Goal: Task Accomplishment & Management: Complete application form

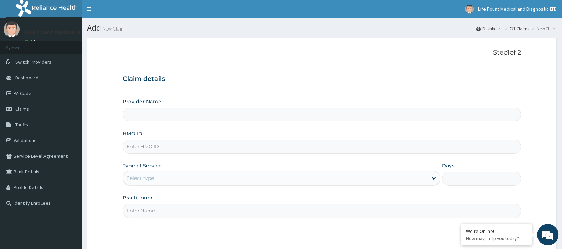
click at [199, 146] on input "HMO ID" at bounding box center [322, 146] width 399 height 14
paste input "GCE/10024/E"
type input "GCE/10024/E"
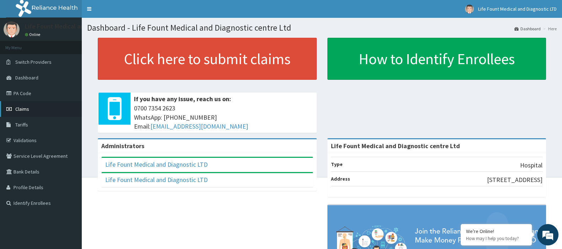
click at [22, 108] on span "Claims" at bounding box center [22, 109] width 14 height 6
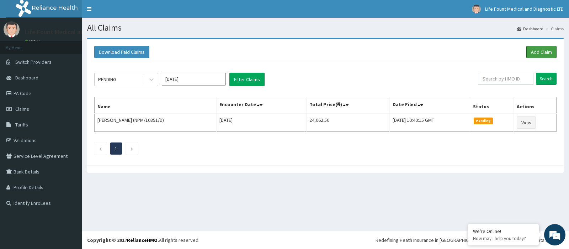
click at [543, 51] on link "Add Claim" at bounding box center [541, 52] width 30 height 12
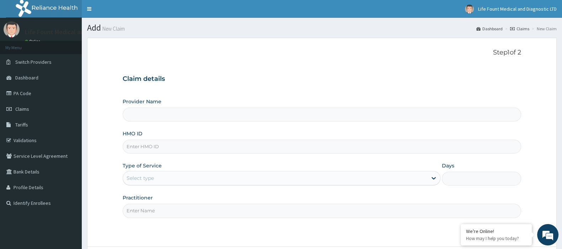
click at [206, 113] on input "Provider Name" at bounding box center [322, 114] width 399 height 14
click at [206, 148] on input "HMO ID" at bounding box center [322, 146] width 399 height 14
type input "Life Fount Medical and Diagnostic centre Ltd"
paste input "GCE/10024/E"
type input "GCE/10024/E"
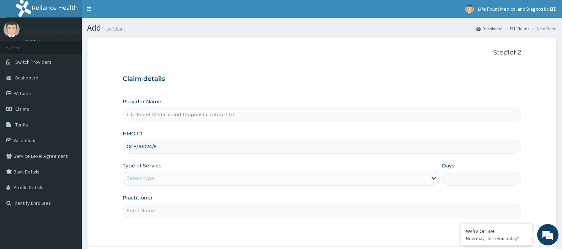
click at [201, 177] on div "Select type" at bounding box center [275, 177] width 304 height 11
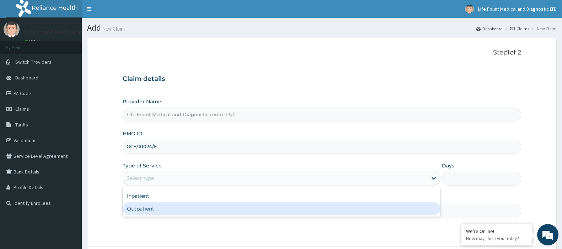
click at [180, 211] on div "Outpatient" at bounding box center [282, 208] width 318 height 13
type input "1"
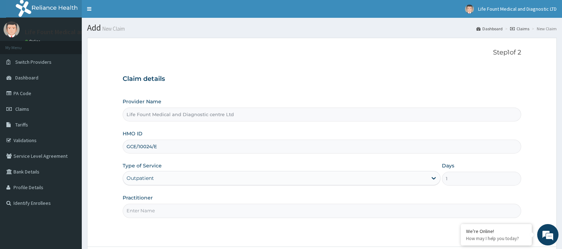
click at [180, 211] on input "Practitioner" at bounding box center [322, 210] width 399 height 14
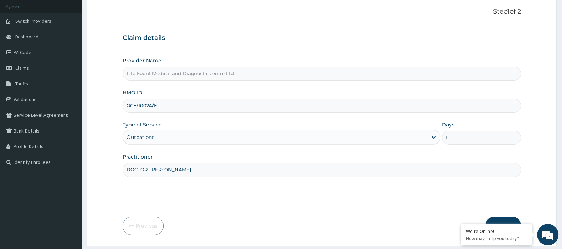
scroll to position [61, 0]
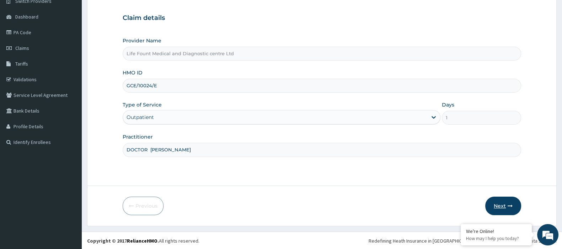
type input "DOCTOR TONY"
click at [501, 206] on button "Next" at bounding box center [503, 205] width 36 height 18
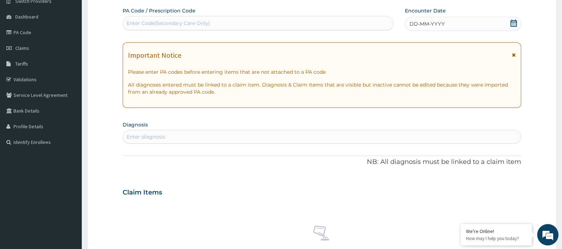
click at [512, 20] on icon at bounding box center [514, 23] width 6 height 7
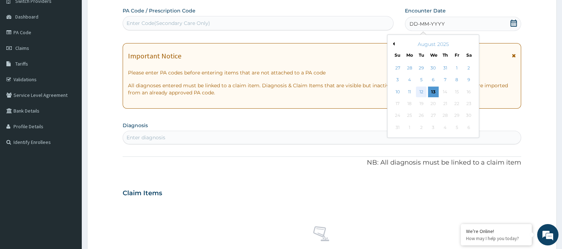
click at [422, 90] on div "12" at bounding box center [421, 91] width 11 height 11
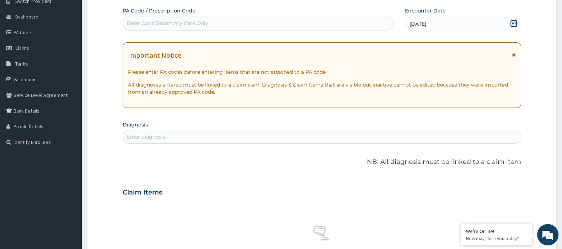
click at [232, 139] on div "Enter diagnosis" at bounding box center [322, 136] width 398 height 11
type input "malaria"
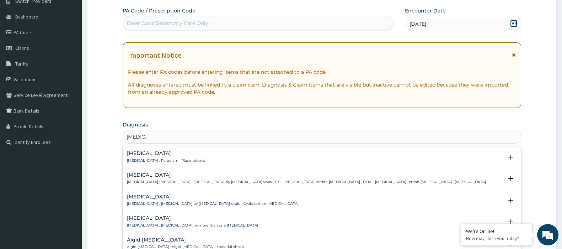
click at [144, 158] on p "Malaria , Paludism , Plasmodiosis" at bounding box center [166, 160] width 78 height 5
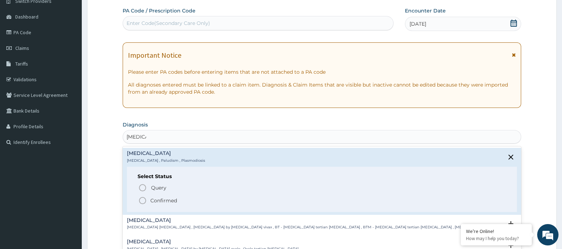
click at [156, 193] on div "Query Query covers suspected (?), Keep in view (kiv), Ruled out (r/o) Confirmed" at bounding box center [322, 193] width 369 height 22
click at [160, 199] on p "Confirmed" at bounding box center [163, 200] width 27 height 7
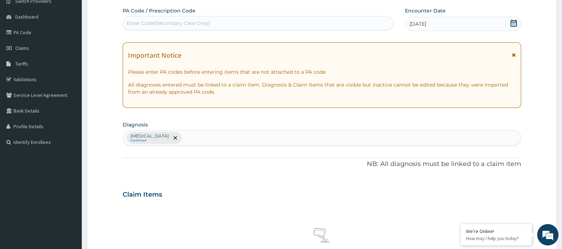
click at [183, 133] on div "Malaria Confirmed" at bounding box center [322, 137] width 398 height 15
type input "sepsis"
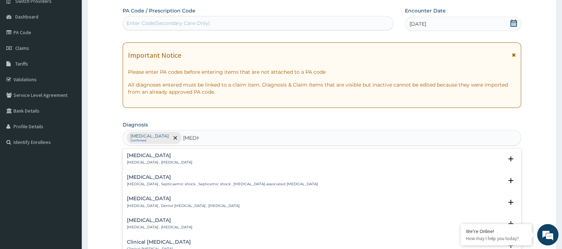
click at [164, 161] on p "Systemic infection , Sepsis" at bounding box center [159, 162] width 65 height 5
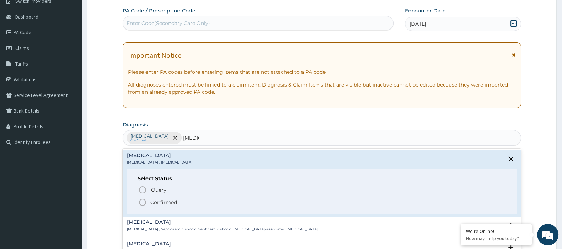
click at [176, 198] on p "Confirmed" at bounding box center [163, 201] width 27 height 7
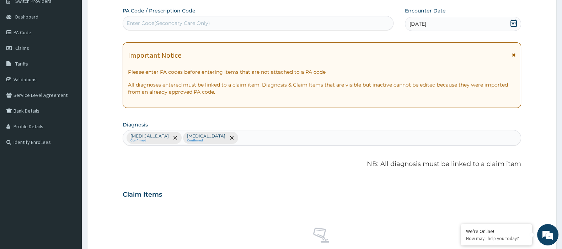
click at [239, 133] on div "Malaria Confirmed Sepsis Confirmed" at bounding box center [322, 137] width 398 height 15
type input "upper respi"
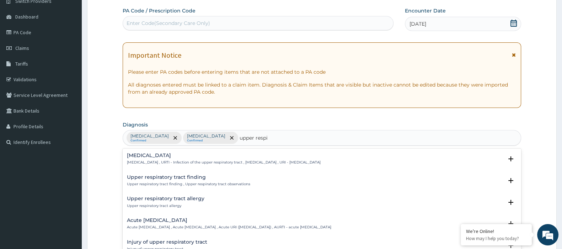
click at [187, 162] on p "Upper respiratory infection , URTI - Infection of the upper respiratory tract ,…" at bounding box center [224, 162] width 194 height 5
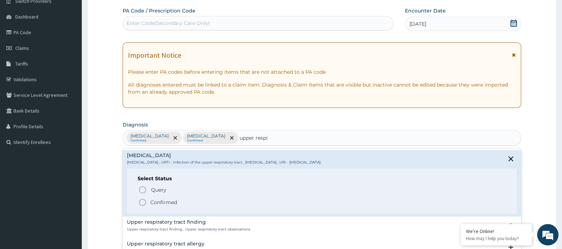
click at [151, 203] on p "Confirmed" at bounding box center [163, 201] width 27 height 7
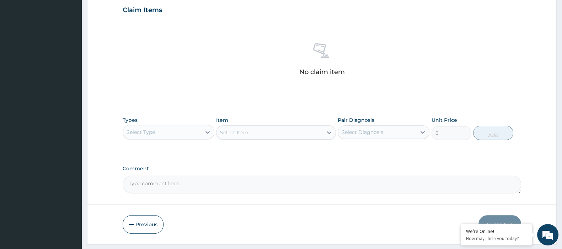
scroll to position [263, 0]
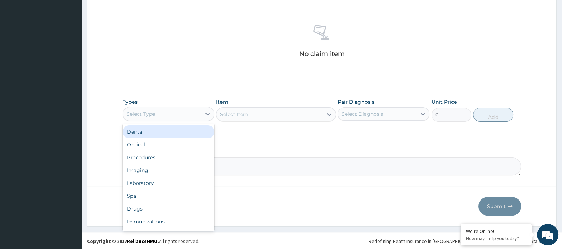
click at [195, 114] on div "Select Type" at bounding box center [162, 113] width 78 height 11
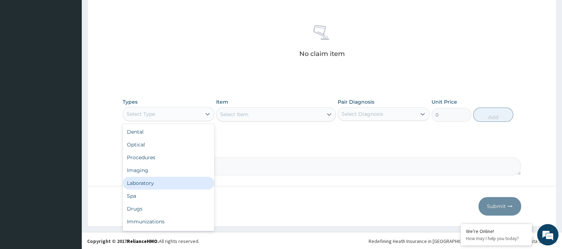
click at [162, 182] on div "Laboratory" at bounding box center [169, 182] width 92 height 13
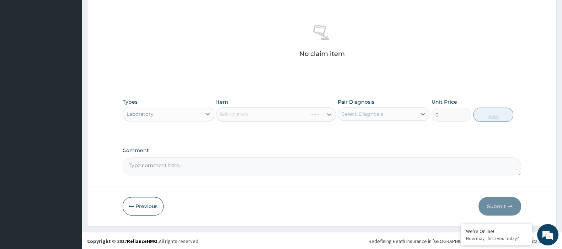
click at [226, 113] on div "Select Item" at bounding box center [275, 114] width 119 height 14
click at [261, 111] on div "Select Item" at bounding box center [270, 113] width 106 height 11
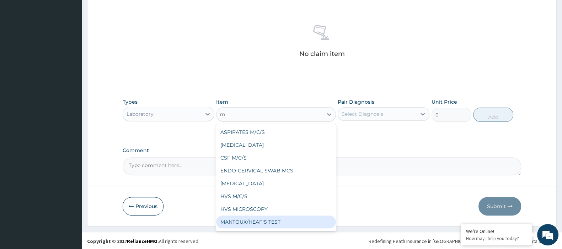
type input "mp"
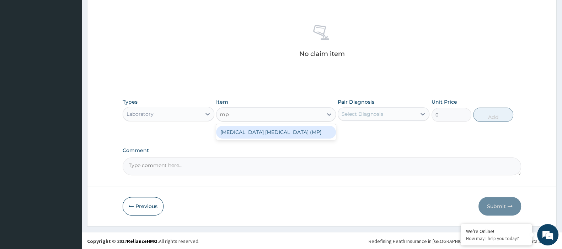
click at [253, 129] on div "MALARIA PARASITE (MP)" at bounding box center [275, 132] width 119 height 13
type input "1000"
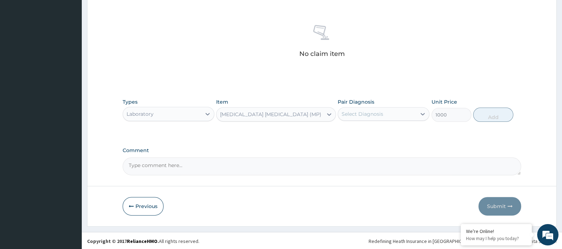
click at [365, 112] on div "Select Diagnosis" at bounding box center [363, 113] width 42 height 7
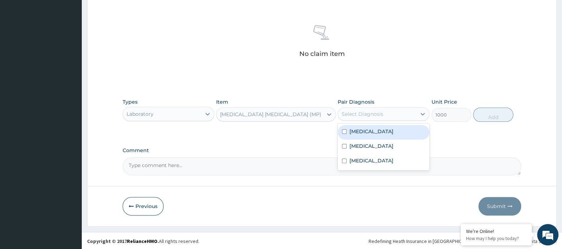
click at [367, 133] on label "Malaria" at bounding box center [371, 131] width 44 height 7
checkbox input "true"
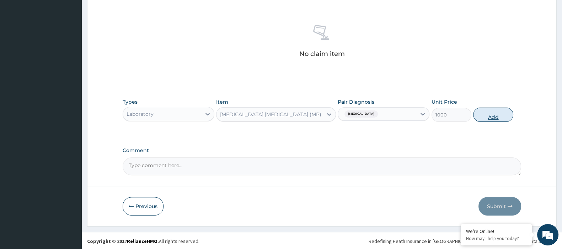
click at [480, 119] on button "Add" at bounding box center [493, 114] width 40 height 14
type input "0"
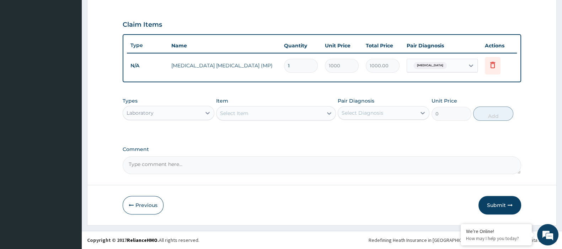
scroll to position [229, 0]
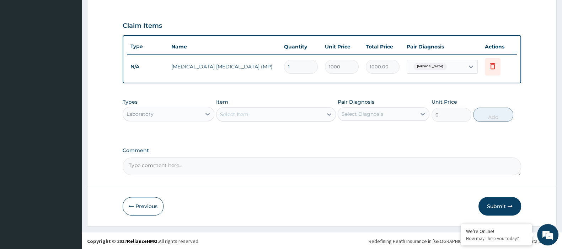
click at [290, 115] on div "Select Item" at bounding box center [270, 113] width 106 height 11
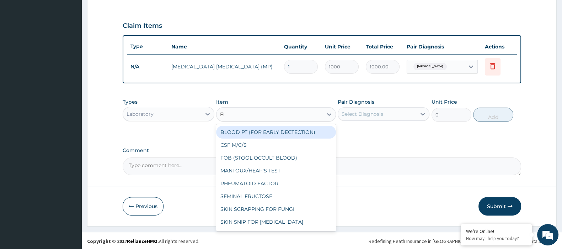
type input "FBC"
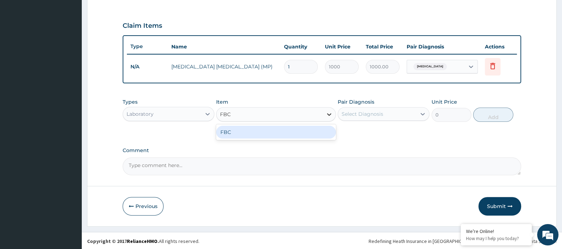
drag, startPoint x: 276, startPoint y: 132, endPoint x: 323, endPoint y: 119, distance: 49.2
click at [276, 132] on div "FBC" at bounding box center [275, 132] width 119 height 13
type input "2500"
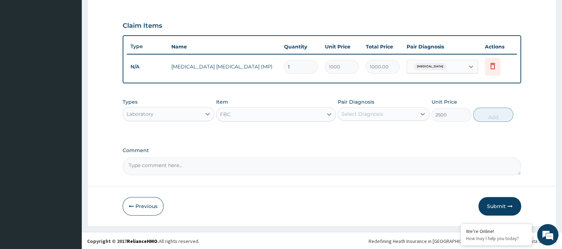
drag, startPoint x: 345, startPoint y: 114, endPoint x: 351, endPoint y: 116, distance: 6.3
click at [346, 114] on div "Select Diagnosis" at bounding box center [363, 113] width 42 height 7
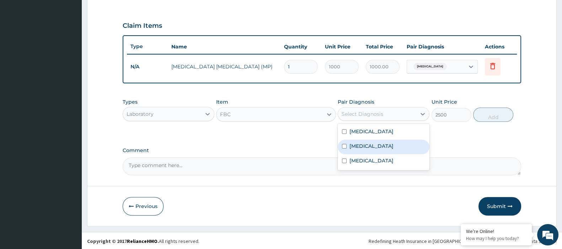
click at [367, 145] on div "Sepsis" at bounding box center [384, 146] width 92 height 15
checkbox input "true"
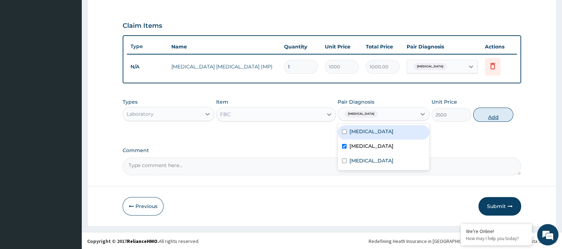
click at [474, 114] on button "Add" at bounding box center [493, 114] width 40 height 14
type input "0"
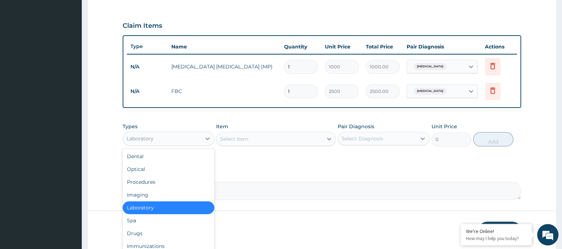
click at [192, 140] on div "Laboratory" at bounding box center [162, 138] width 78 height 11
click at [165, 180] on div "Procedures" at bounding box center [169, 181] width 92 height 13
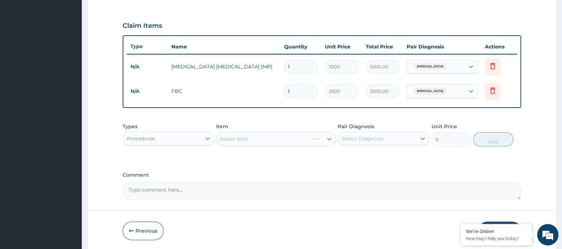
click at [250, 135] on div "Select Item" at bounding box center [275, 139] width 119 height 14
click at [255, 139] on div "Select Item" at bounding box center [270, 138] width 106 height 11
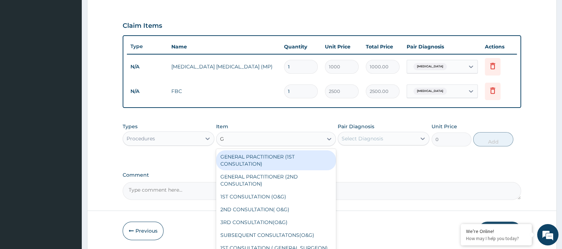
type input "GP"
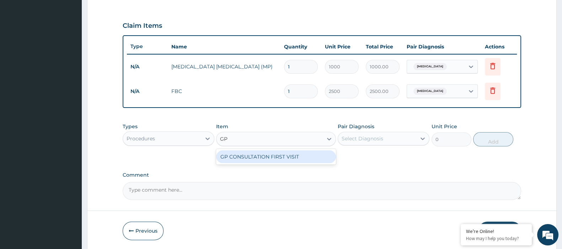
drag, startPoint x: 255, startPoint y: 156, endPoint x: 313, endPoint y: 139, distance: 60.6
click at [256, 156] on div "GP CONSULTATION FIRST VISIT" at bounding box center [275, 156] width 119 height 13
type input "3000"
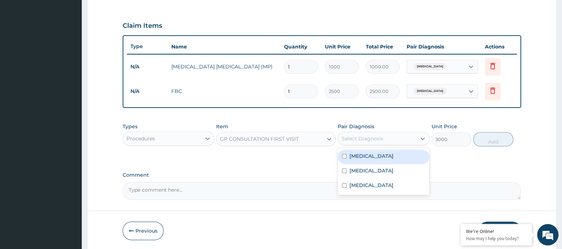
click at [376, 132] on div "Select Diagnosis" at bounding box center [384, 139] width 92 height 14
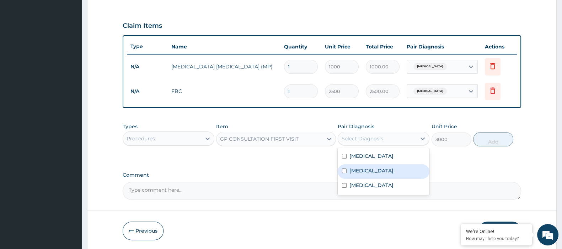
click at [378, 164] on div "Sepsis" at bounding box center [384, 171] width 92 height 15
checkbox input "true"
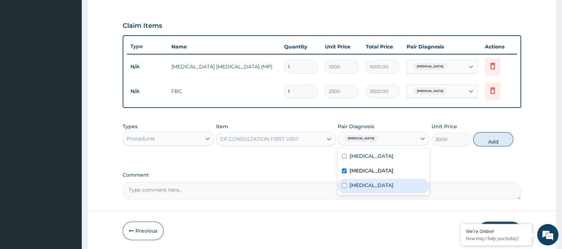
click at [364, 181] on label "Upper respiratory infection" at bounding box center [371, 184] width 44 height 7
checkbox input "true"
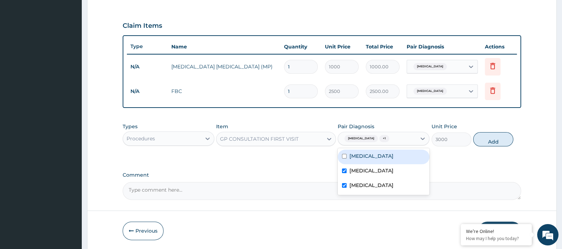
click at [359, 154] on label "Malaria" at bounding box center [371, 155] width 44 height 7
checkbox input "true"
click at [498, 141] on button "Add" at bounding box center [493, 139] width 40 height 14
type input "0"
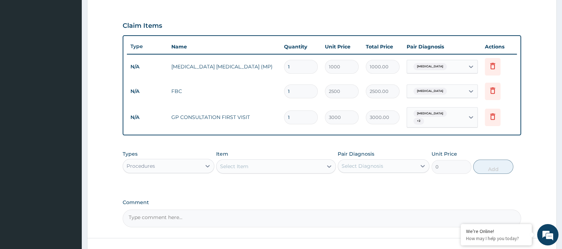
click at [173, 161] on div "Procedures" at bounding box center [162, 165] width 78 height 11
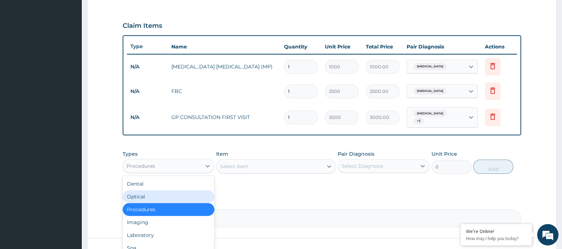
scroll to position [24, 0]
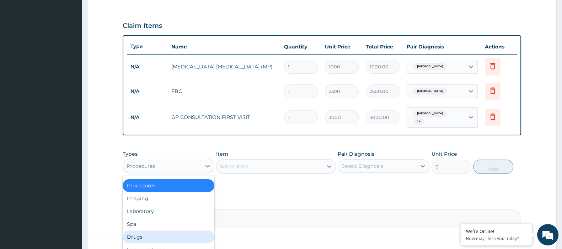
click at [137, 233] on div "Drugs" at bounding box center [169, 236] width 92 height 13
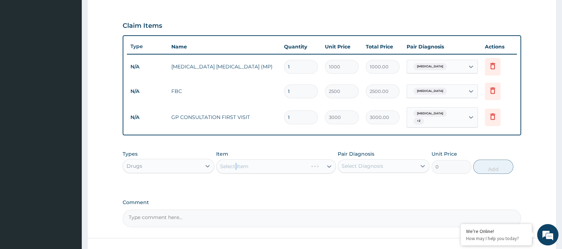
click at [236, 160] on div "Select Item" at bounding box center [275, 166] width 119 height 14
click at [263, 166] on div "Select Item" at bounding box center [270, 165] width 106 height 11
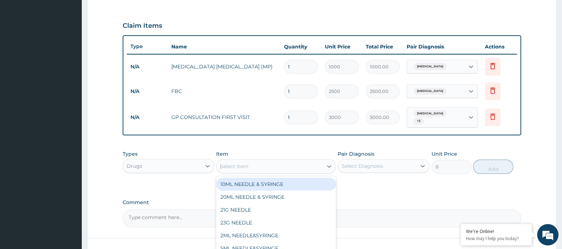
type input "COART"
click at [257, 180] on div "COARTEM (ADULT)/PACK" at bounding box center [275, 183] width 119 height 13
type input "682.5"
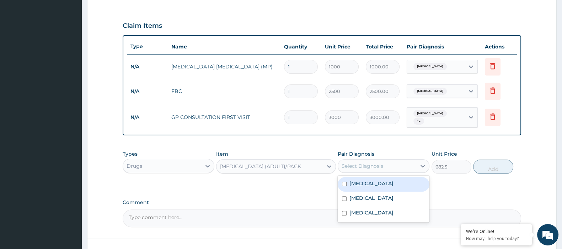
click at [359, 162] on div "Select Diagnosis" at bounding box center [363, 165] width 42 height 7
click at [354, 180] on label "Malaria" at bounding box center [371, 183] width 44 height 7
checkbox input "true"
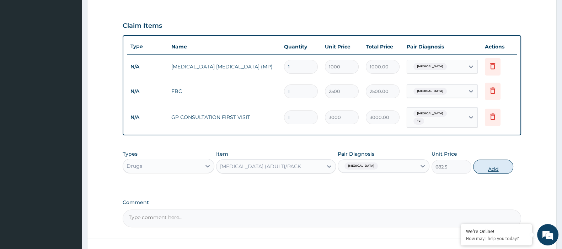
click at [491, 164] on button "Add" at bounding box center [493, 166] width 40 height 14
type input "0"
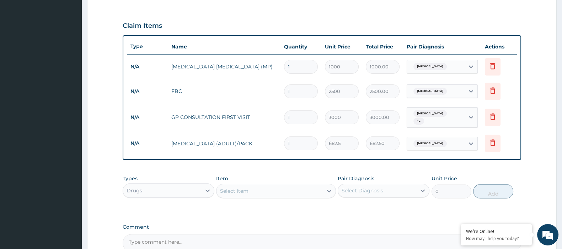
drag, startPoint x: 300, startPoint y: 136, endPoint x: 244, endPoint y: 146, distance: 56.4
click at [244, 146] on tr "N/A COARTEM (ADULT)/PACK 1 682.5 682.50 Malaria Delete" at bounding box center [322, 143] width 390 height 25
type input "6"
type input "4095.00"
type input "6"
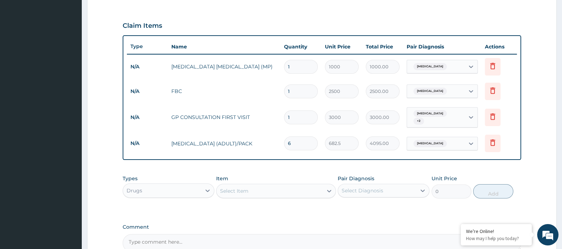
click at [235, 183] on div "Select Item" at bounding box center [275, 190] width 119 height 14
type input "PARAC"
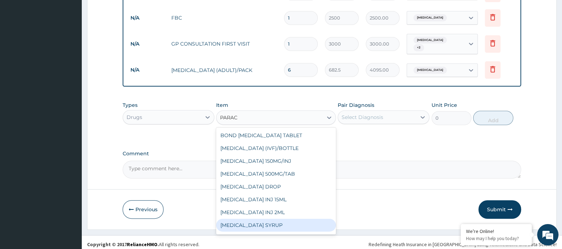
scroll to position [37, 0]
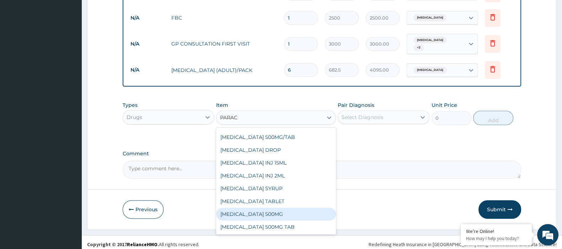
click at [272, 212] on div "PARACETAMOL 500MG" at bounding box center [275, 213] width 119 height 13
type input "20"
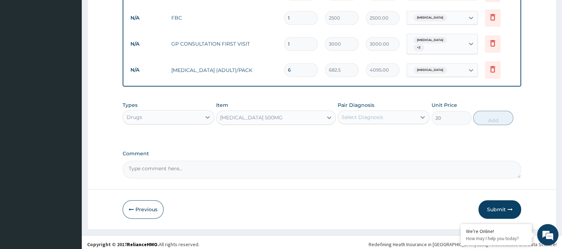
click at [361, 111] on div "Select Diagnosis" at bounding box center [377, 116] width 78 height 11
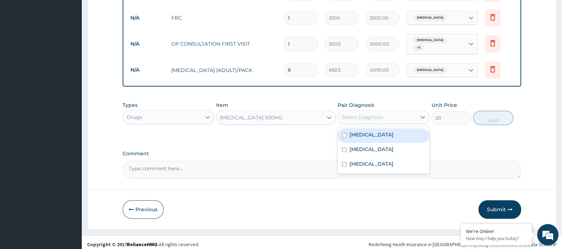
click at [364, 131] on label "Malaria" at bounding box center [371, 134] width 44 height 7
checkbox input "true"
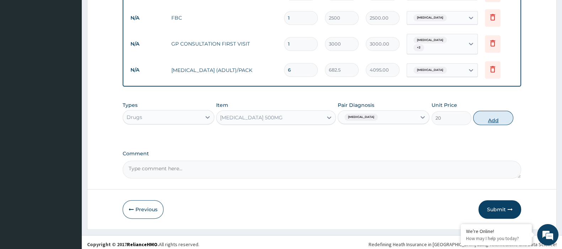
click at [492, 114] on button "Add" at bounding box center [493, 118] width 40 height 14
type input "0"
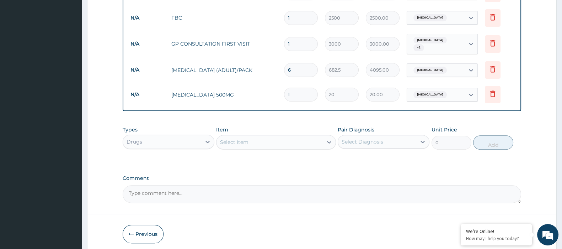
type input "18"
type input "360.00"
type input "18"
click at [258, 142] on div "Select Item" at bounding box center [270, 141] width 106 height 11
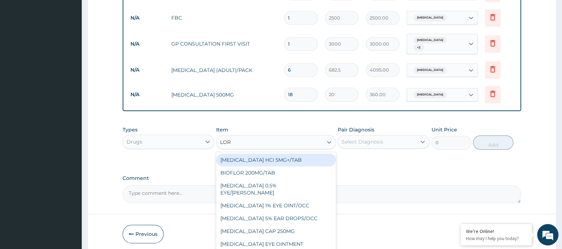
type input "LORA"
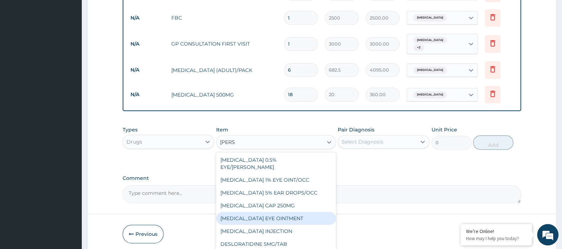
scroll to position [44, 0]
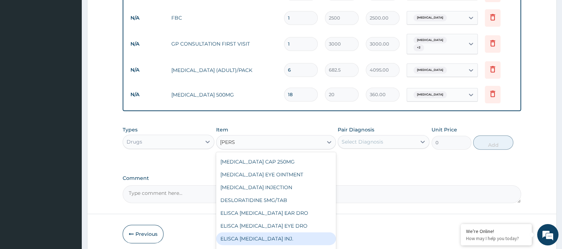
click at [278, 240] on div "ELISCA CHLORAMPHENICOL INJ." at bounding box center [275, 238] width 119 height 13
type input "105"
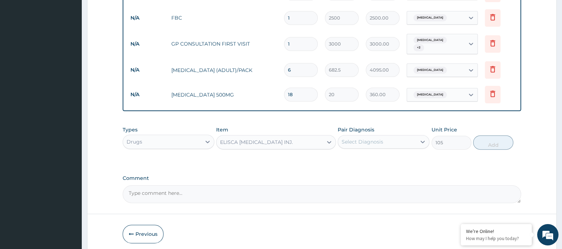
click at [292, 138] on div "ELISCA CHLORAMPHENICOL INJ." at bounding box center [256, 141] width 73 height 7
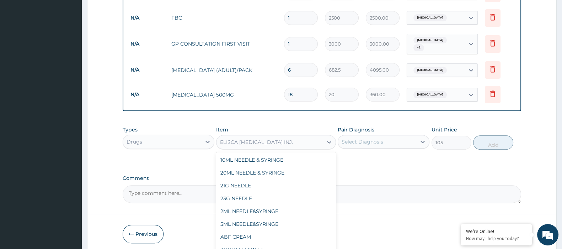
scroll to position [7528, 0]
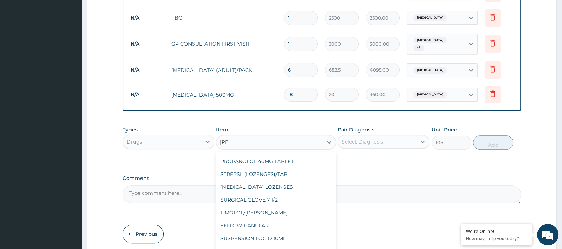
type input "LORAT"
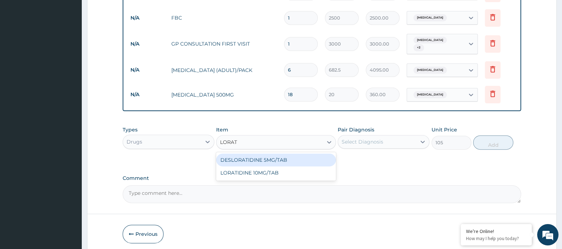
scroll to position [0, 0]
click at [297, 154] on div "DESLORATIDINE 5MG/TAB" at bounding box center [275, 159] width 119 height 13
type input "23.62"
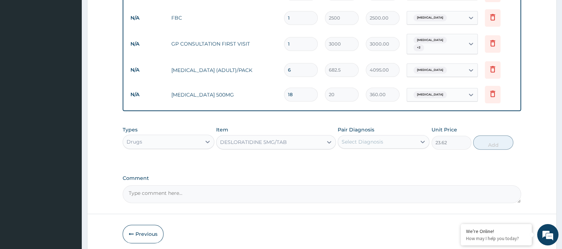
click at [299, 139] on div "DESLORATIDINE 5MG/TAB" at bounding box center [270, 141] width 106 height 11
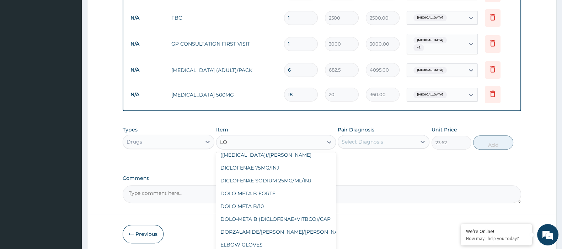
scroll to position [1543, 0]
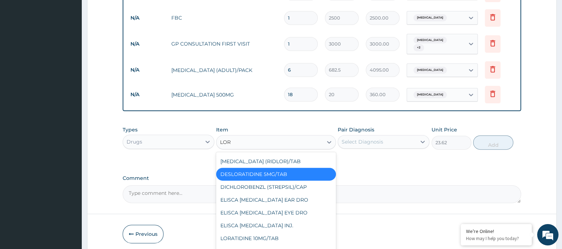
type input "LORA"
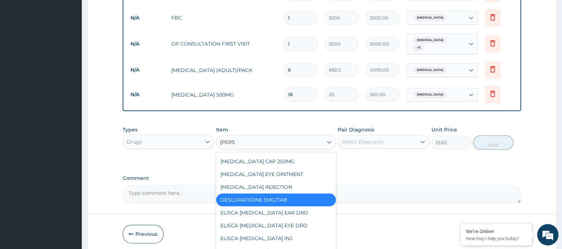
scroll to position [44, 0]
click at [278, 245] on div "LORATIDINE 10MG/TAB" at bounding box center [275, 251] width 119 height 13
type input "30"
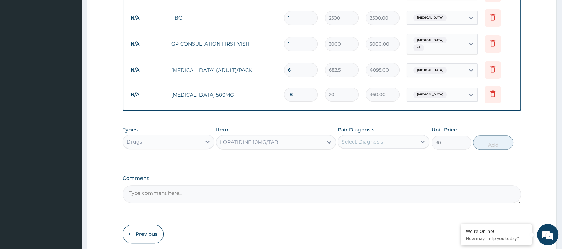
click at [356, 138] on div "Select Diagnosis" at bounding box center [363, 141] width 42 height 7
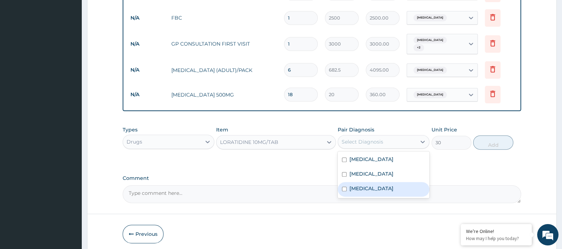
click at [359, 185] on label "Upper respiratory infection" at bounding box center [371, 188] width 44 height 7
checkbox input "true"
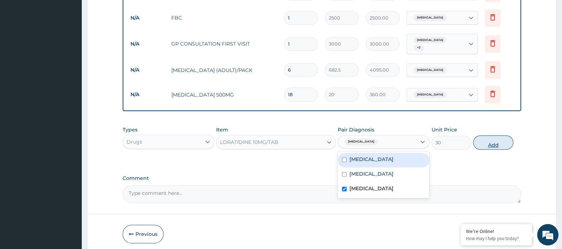
click at [495, 145] on button "Add" at bounding box center [493, 142] width 40 height 14
type input "0"
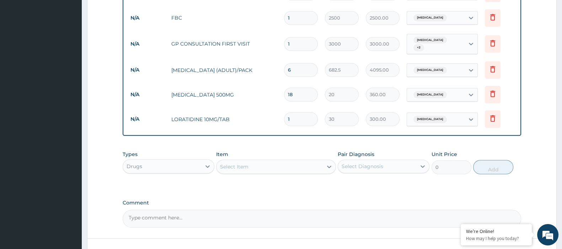
type input "10"
type input "300.00"
type input "10"
click at [270, 163] on div "Select Item" at bounding box center [270, 166] width 106 height 11
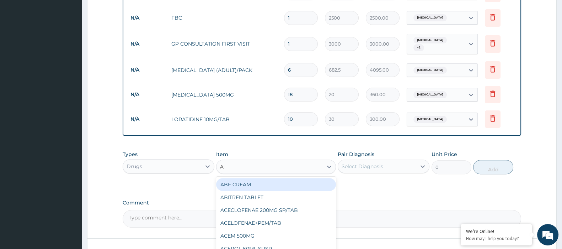
type input "AMO"
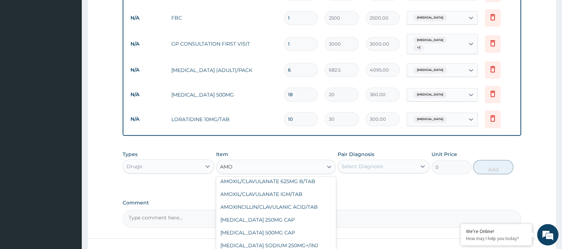
scroll to position [311, 0]
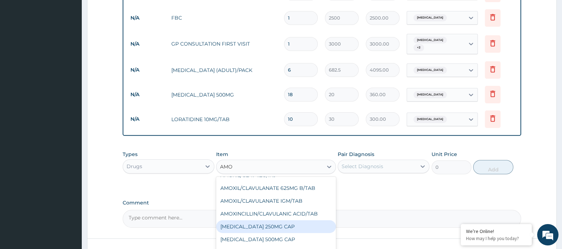
click at [270, 220] on div "AMOXYCILLIN 250MG CAP" at bounding box center [275, 226] width 119 height 13
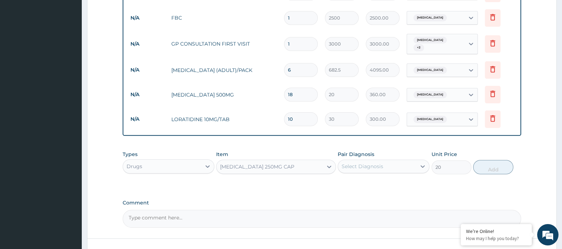
click at [310, 161] on div "AMOXYCILLIN 250MG CAP" at bounding box center [270, 166] width 106 height 11
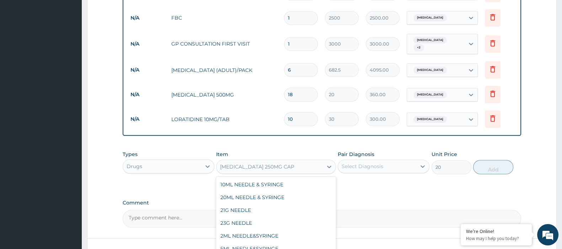
scroll to position [1045, 0]
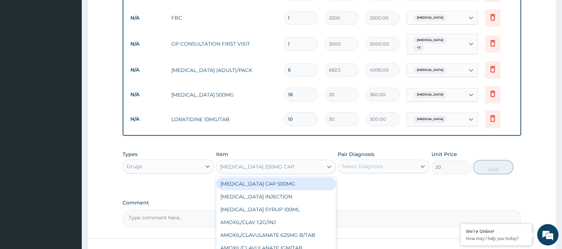
click at [274, 179] on div "AMOXIL CAP 500MG" at bounding box center [275, 183] width 119 height 13
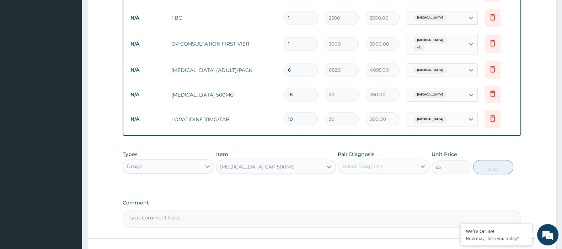
click at [279, 163] on div "AMOXIL CAP 500MG" at bounding box center [270, 166] width 106 height 11
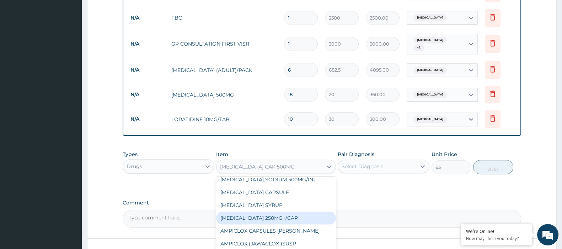
scroll to position [1132, 0]
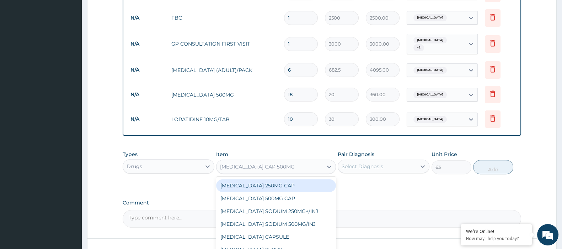
click at [252, 180] on div "AMOXYCILLIN 250MG CAP" at bounding box center [275, 185] width 119 height 13
type input "20"
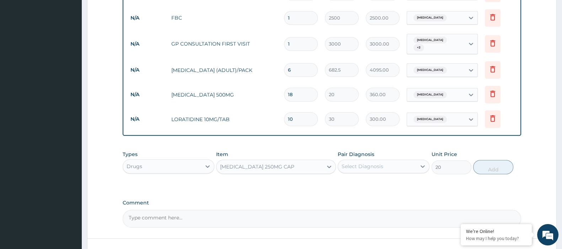
click at [261, 163] on div "AMOXYCILLIN 250MG CAP" at bounding box center [257, 166] width 74 height 7
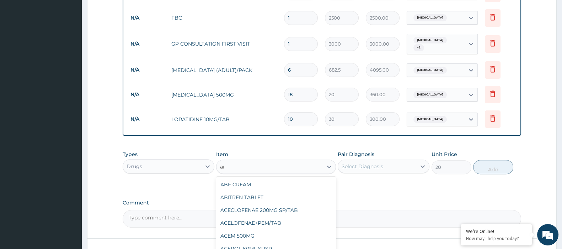
type input "amoxil"
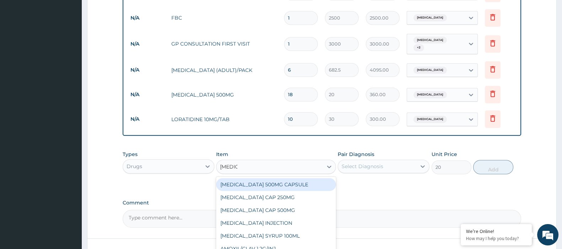
scroll to position [11, 0]
click at [238, 183] on div "AMOXIL CAP 250MG" at bounding box center [275, 186] width 119 height 13
type input "52.5"
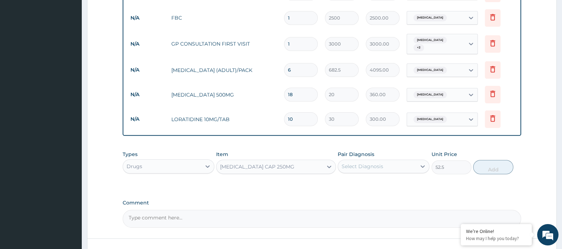
click at [362, 160] on div "Select Diagnosis" at bounding box center [377, 165] width 78 height 11
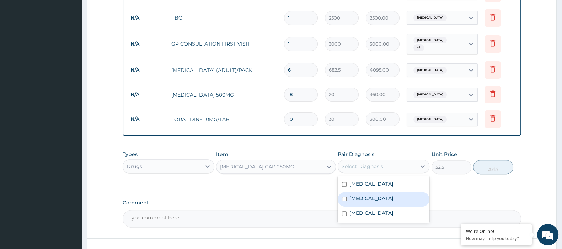
click at [361, 195] on label "Sepsis" at bounding box center [371, 197] width 44 height 7
checkbox input "true"
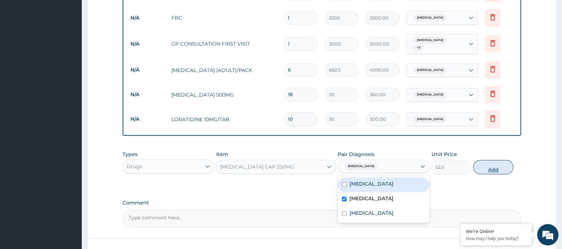
click at [490, 160] on button "Add" at bounding box center [493, 167] width 40 height 14
type input "0"
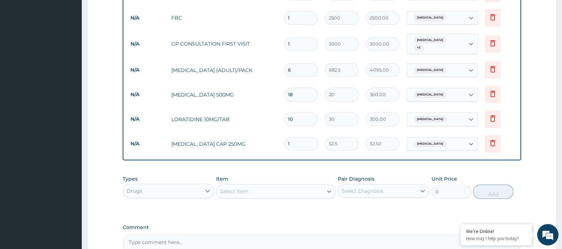
drag, startPoint x: 283, startPoint y: 144, endPoint x: 263, endPoint y: 145, distance: 19.6
click at [263, 145] on tr "N/A AMOXIL CAP 250MG 1 52.5 52.50 Sepsis Delete" at bounding box center [322, 143] width 390 height 25
type input "3"
type input "157.50"
type input "30"
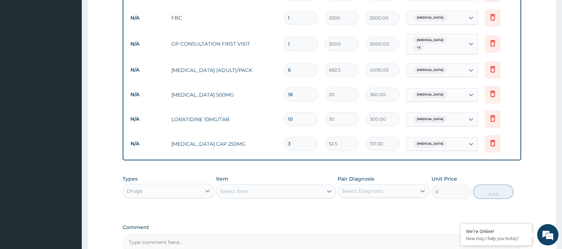
type input "1575.00"
type input "30"
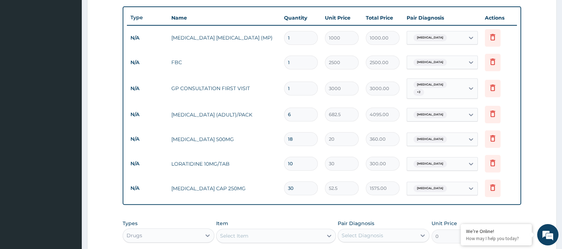
scroll to position [377, 0]
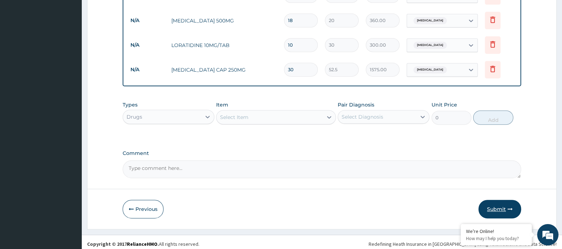
click at [492, 204] on button "Submit" at bounding box center [500, 208] width 43 height 18
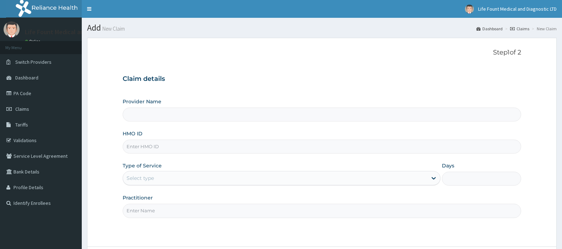
type input "Life Fount Medical and Diagnostic centre Ltd"
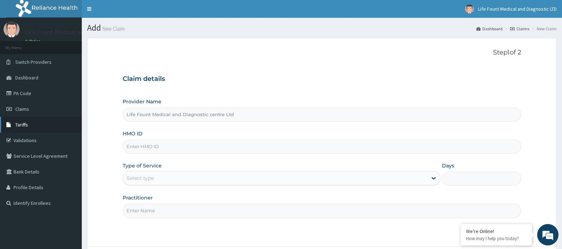
click at [26, 125] on span "Tariffs" at bounding box center [21, 124] width 13 height 6
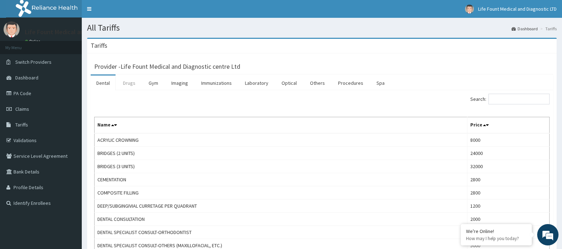
click at [124, 84] on link "Drugs" at bounding box center [129, 82] width 24 height 15
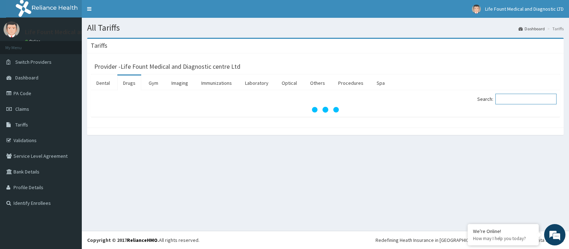
click at [528, 96] on input "Search:" at bounding box center [525, 99] width 61 height 11
type input "amo"
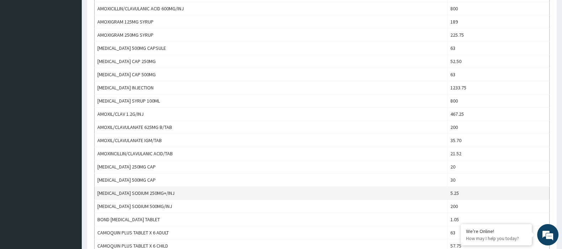
scroll to position [311, 0]
